Goal: Check status: Check status

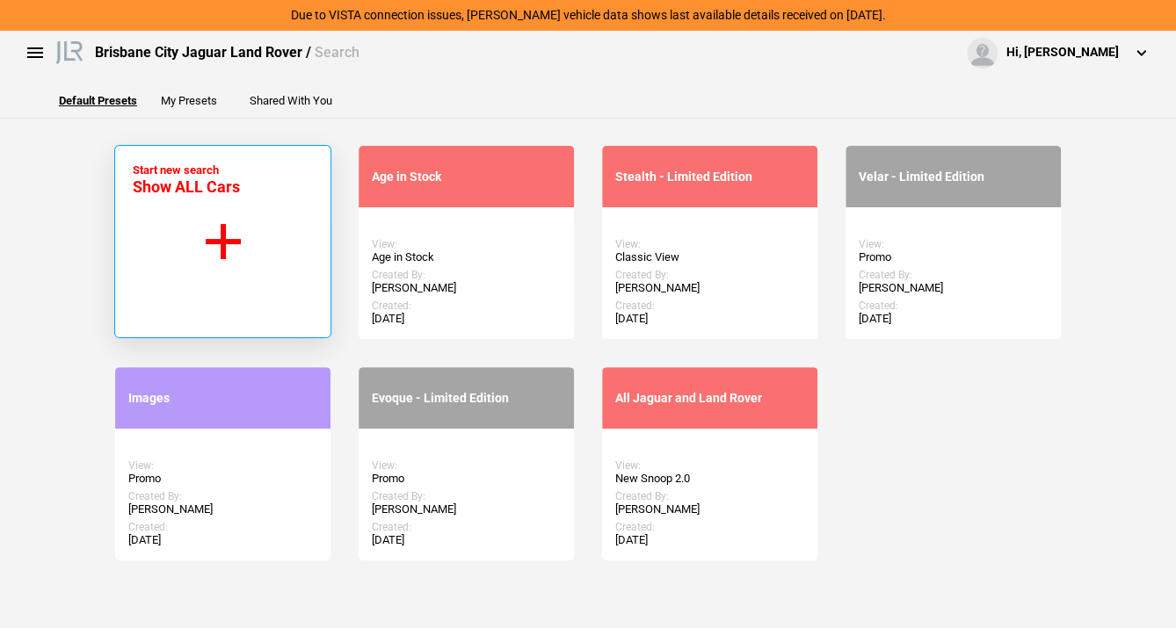
click at [211, 275] on button "Start new search Show ALL Cars" at bounding box center [222, 241] width 217 height 193
click at [228, 257] on button "Start new search Show ALL Cars" at bounding box center [222, 241] width 217 height 193
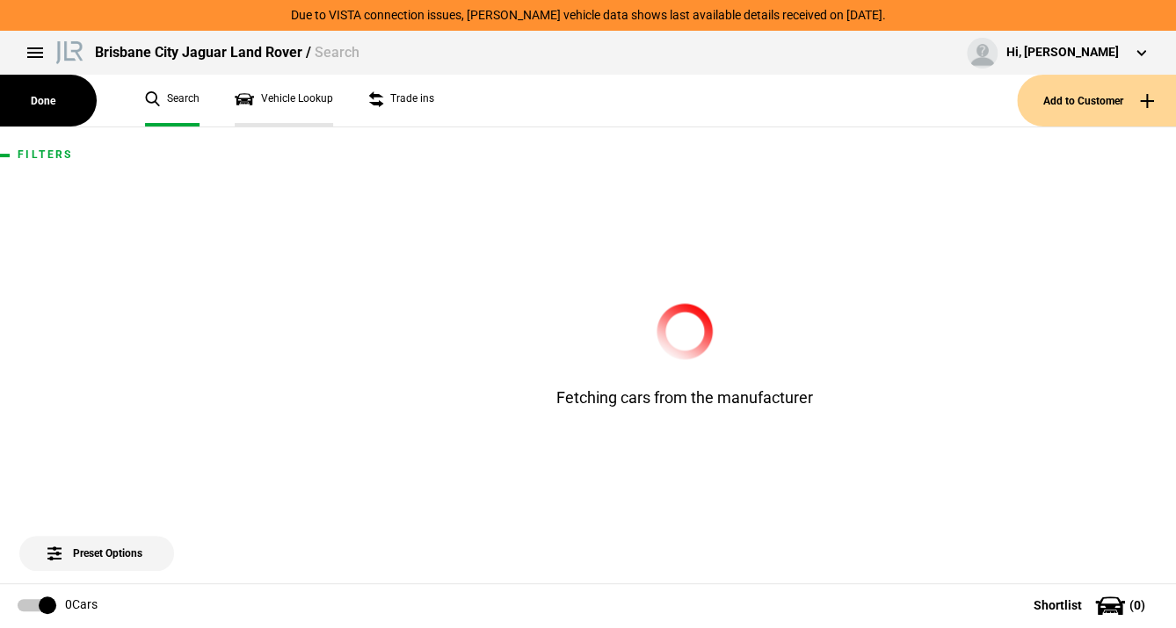
click at [277, 98] on link "Vehicle Lookup" at bounding box center [284, 101] width 98 height 52
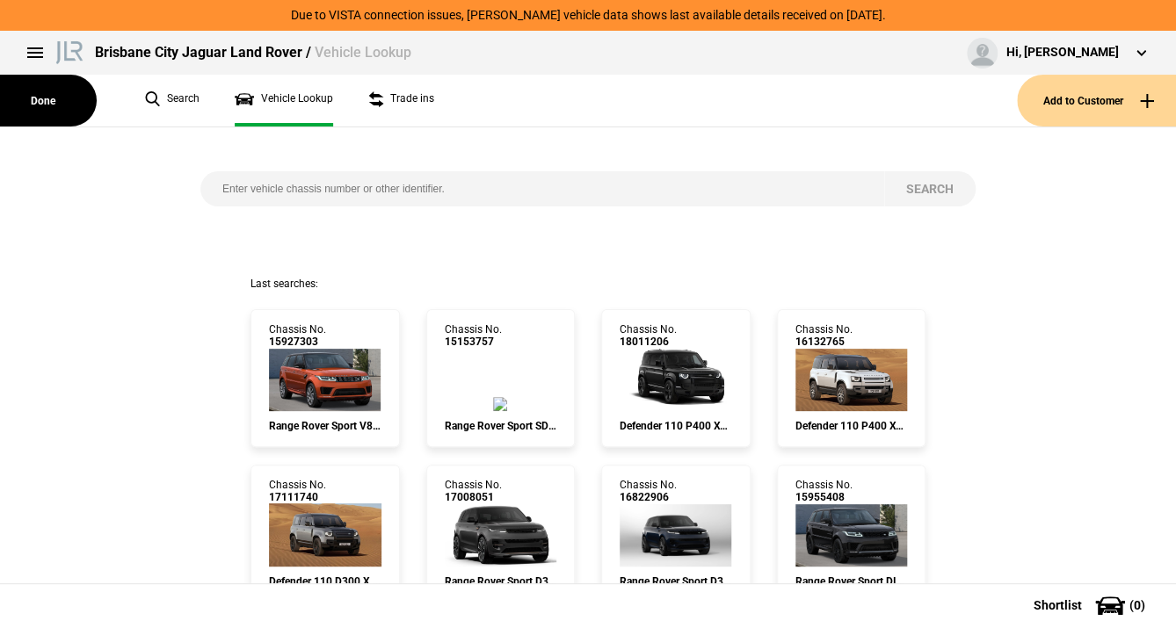
click at [253, 190] on input "search" at bounding box center [542, 188] width 684 height 35
paste input "SALKA9A44SA257678"
type input "SALKA9A44SA257678"
click at [925, 190] on button "Search" at bounding box center [929, 188] width 91 height 35
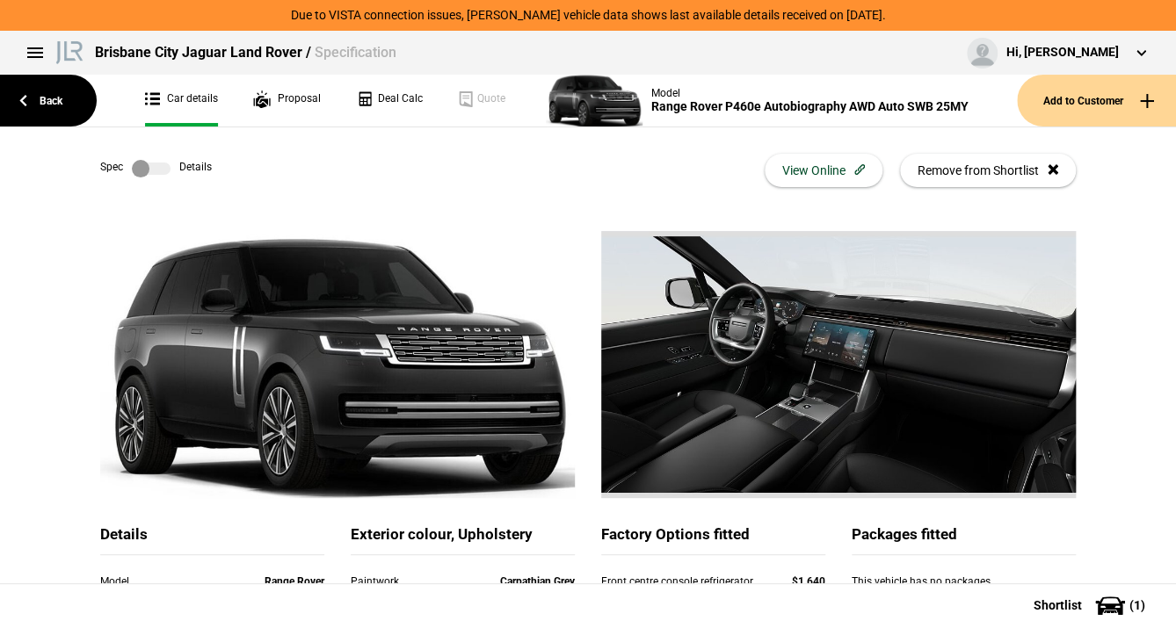
click at [136, 166] on label at bounding box center [151, 169] width 39 height 18
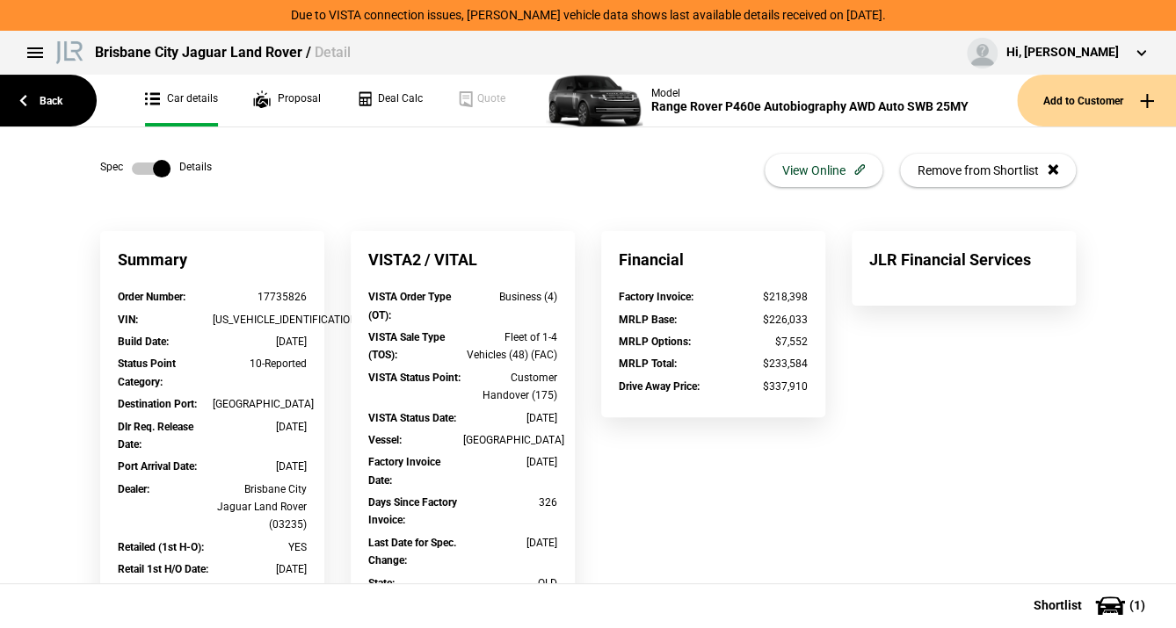
click at [137, 162] on label at bounding box center [151, 169] width 39 height 18
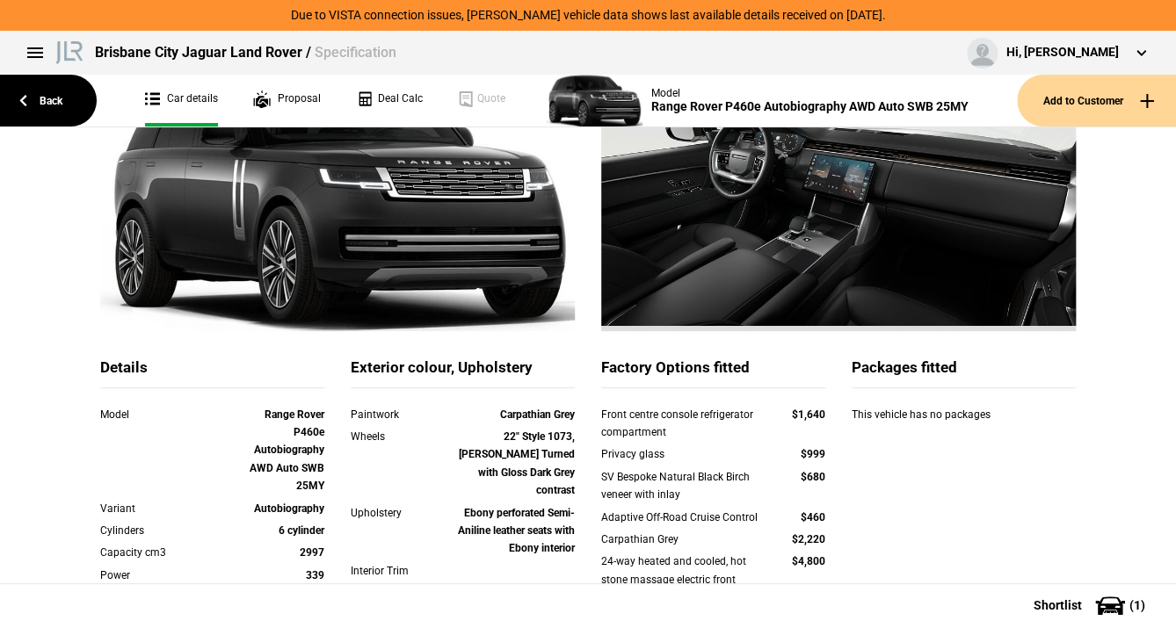
scroll to position [70, 0]
